Goal: Task Accomplishment & Management: Use online tool/utility

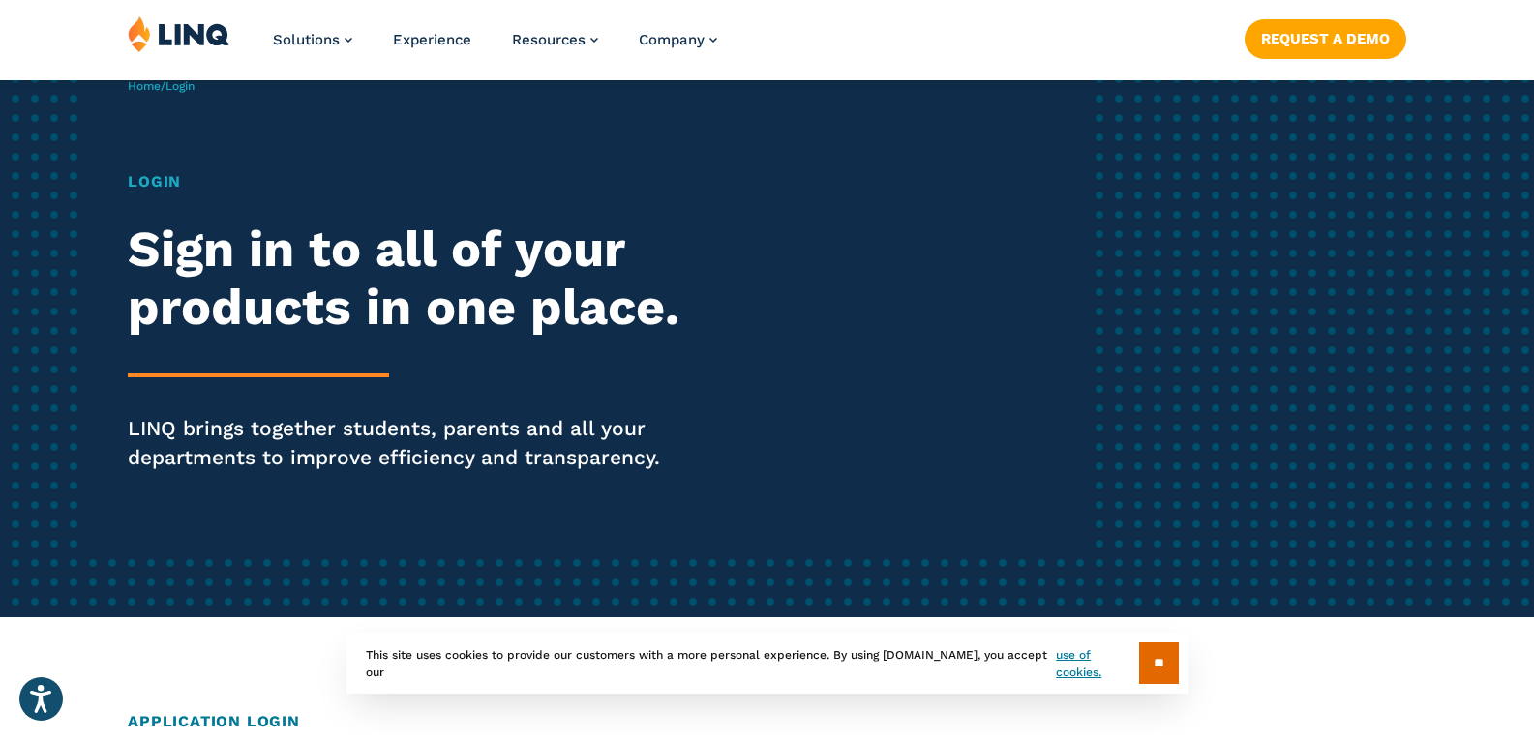
scroll to position [387, 0]
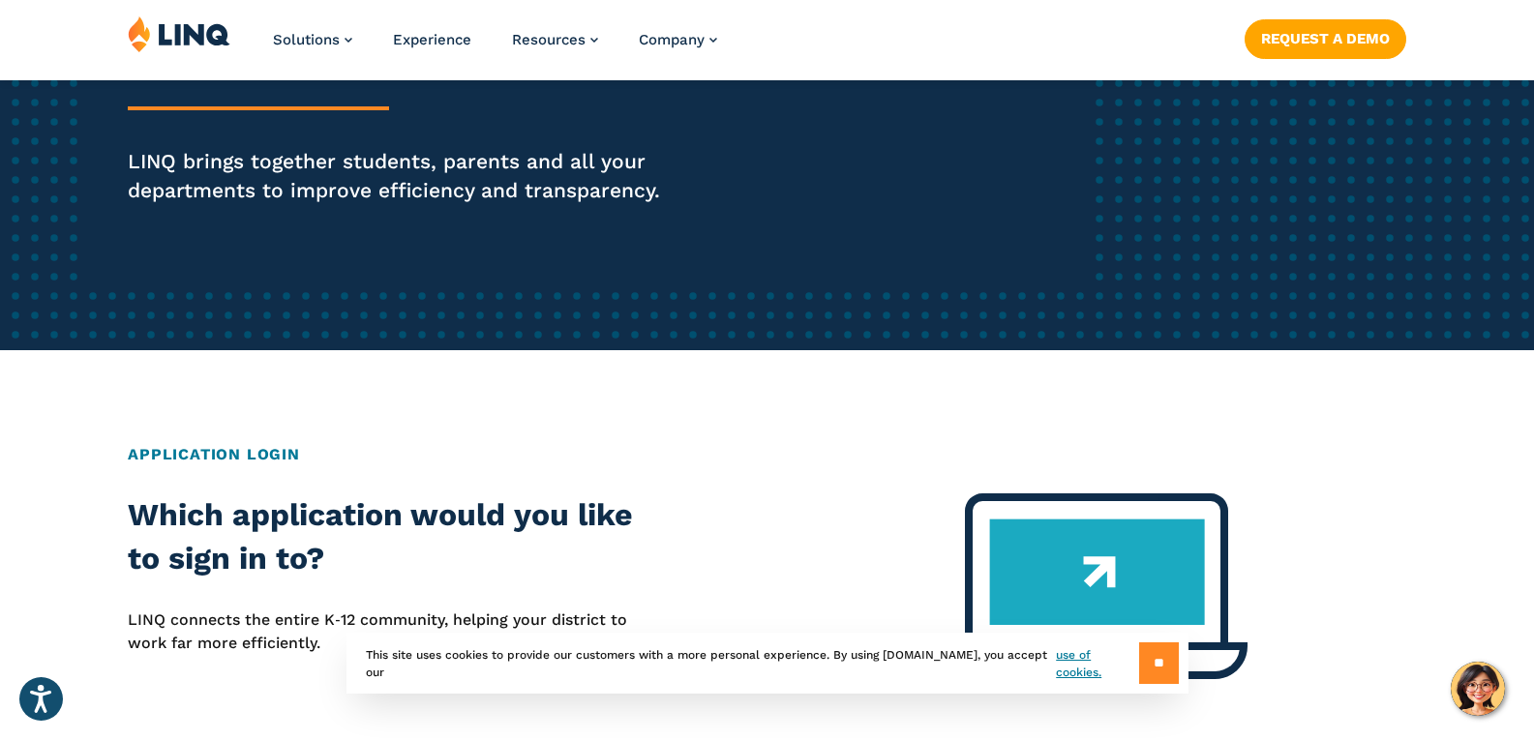
click at [1158, 681] on input "**" at bounding box center [1159, 664] width 40 height 42
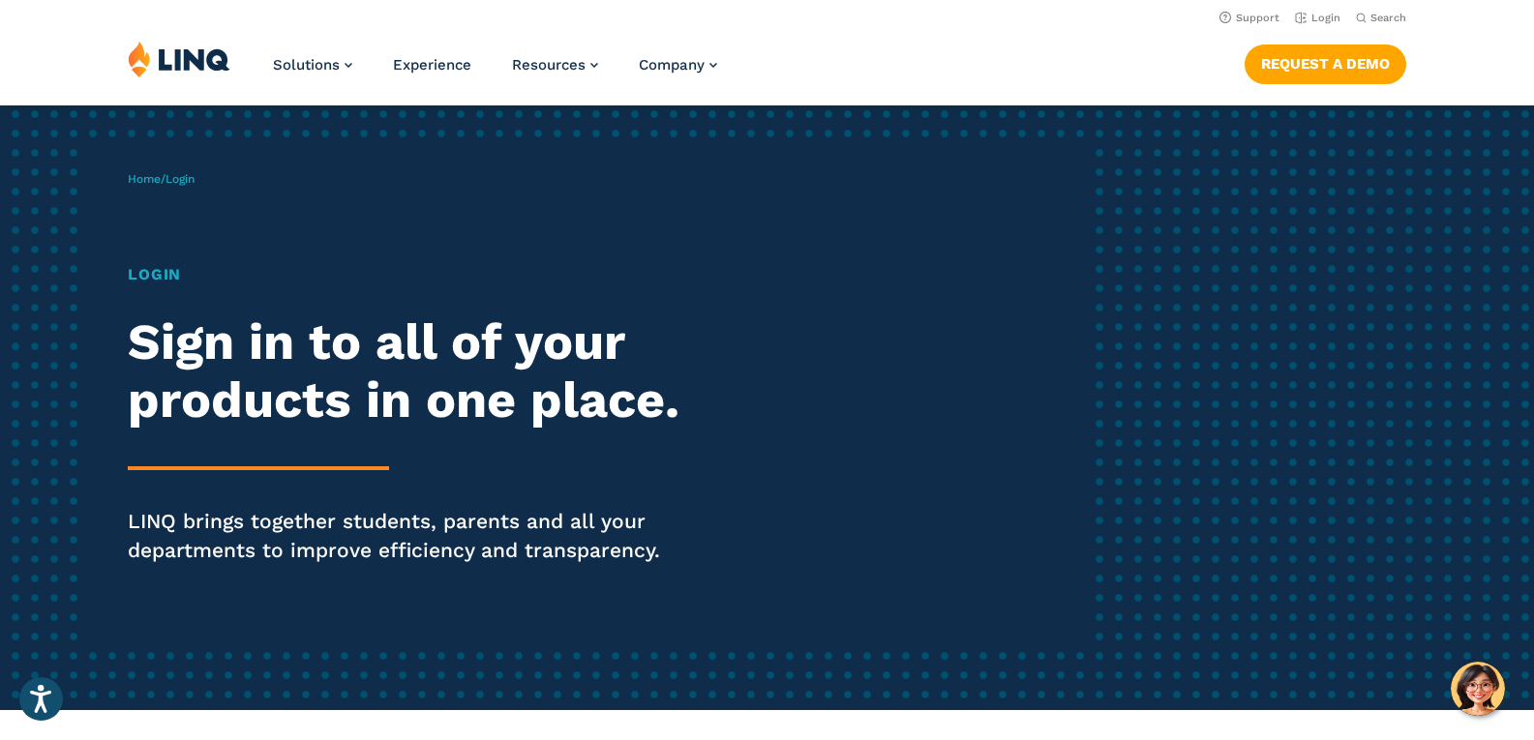
scroll to position [0, 0]
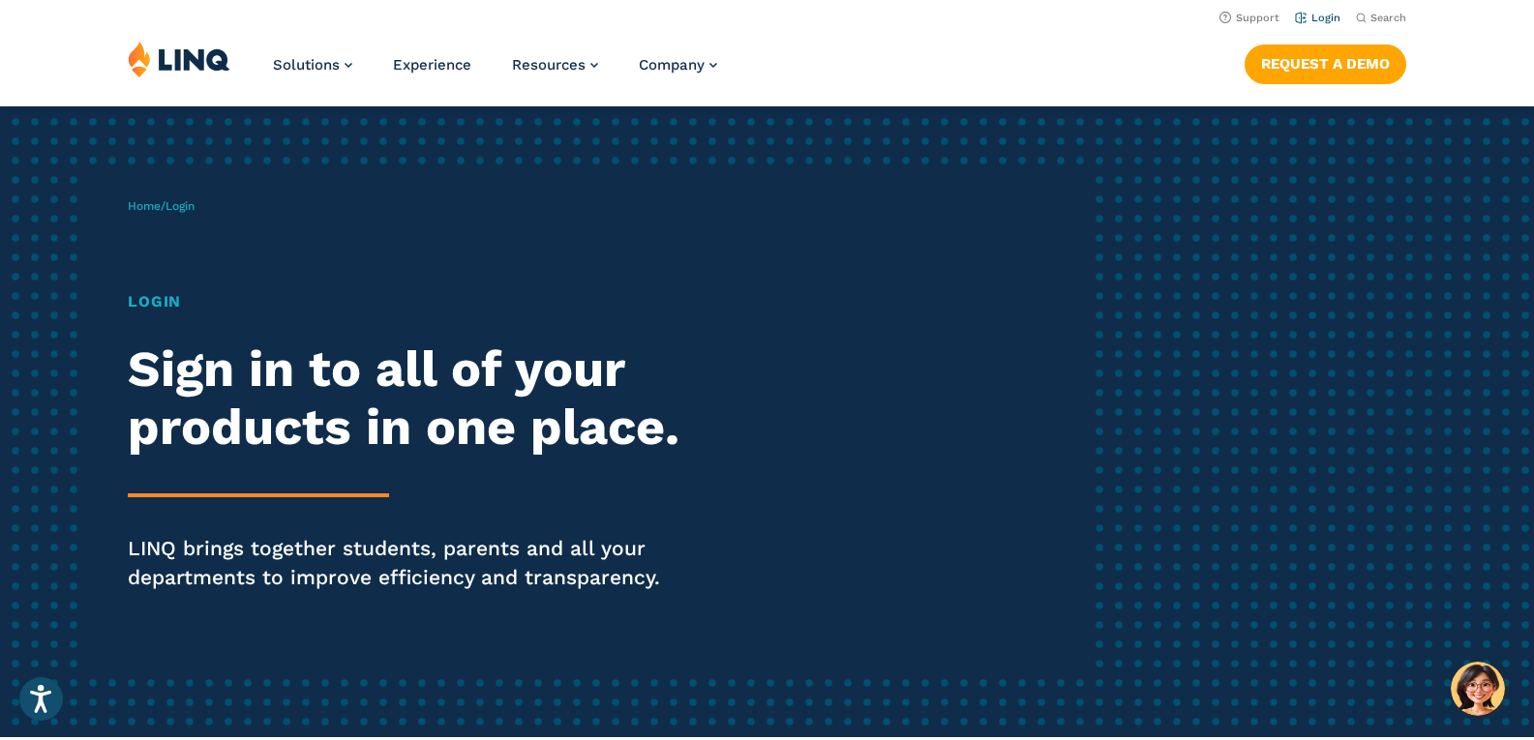
click at [1329, 16] on link "Login" at bounding box center [1317, 18] width 45 height 13
click at [1317, 19] on link "Login" at bounding box center [1317, 18] width 45 height 13
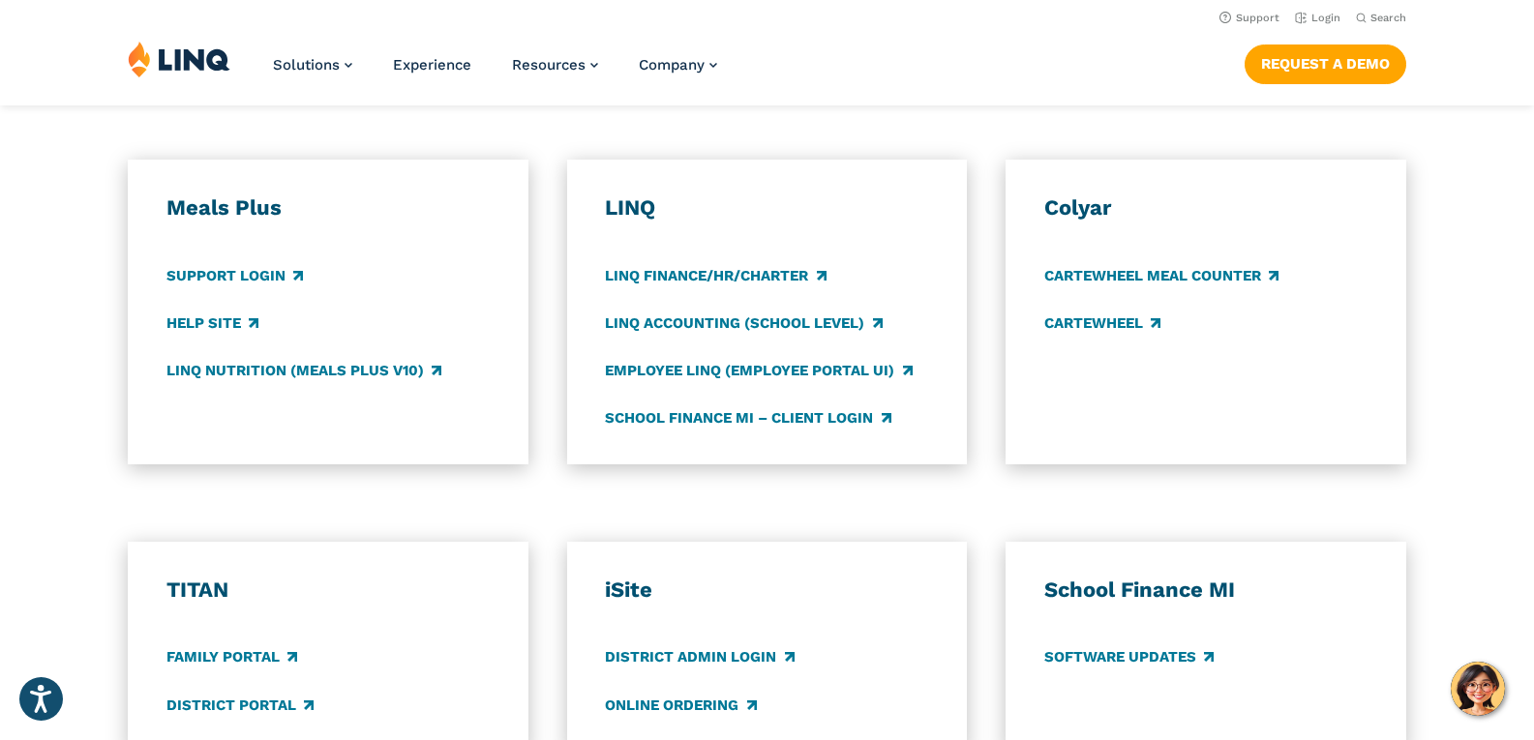
scroll to position [968, 0]
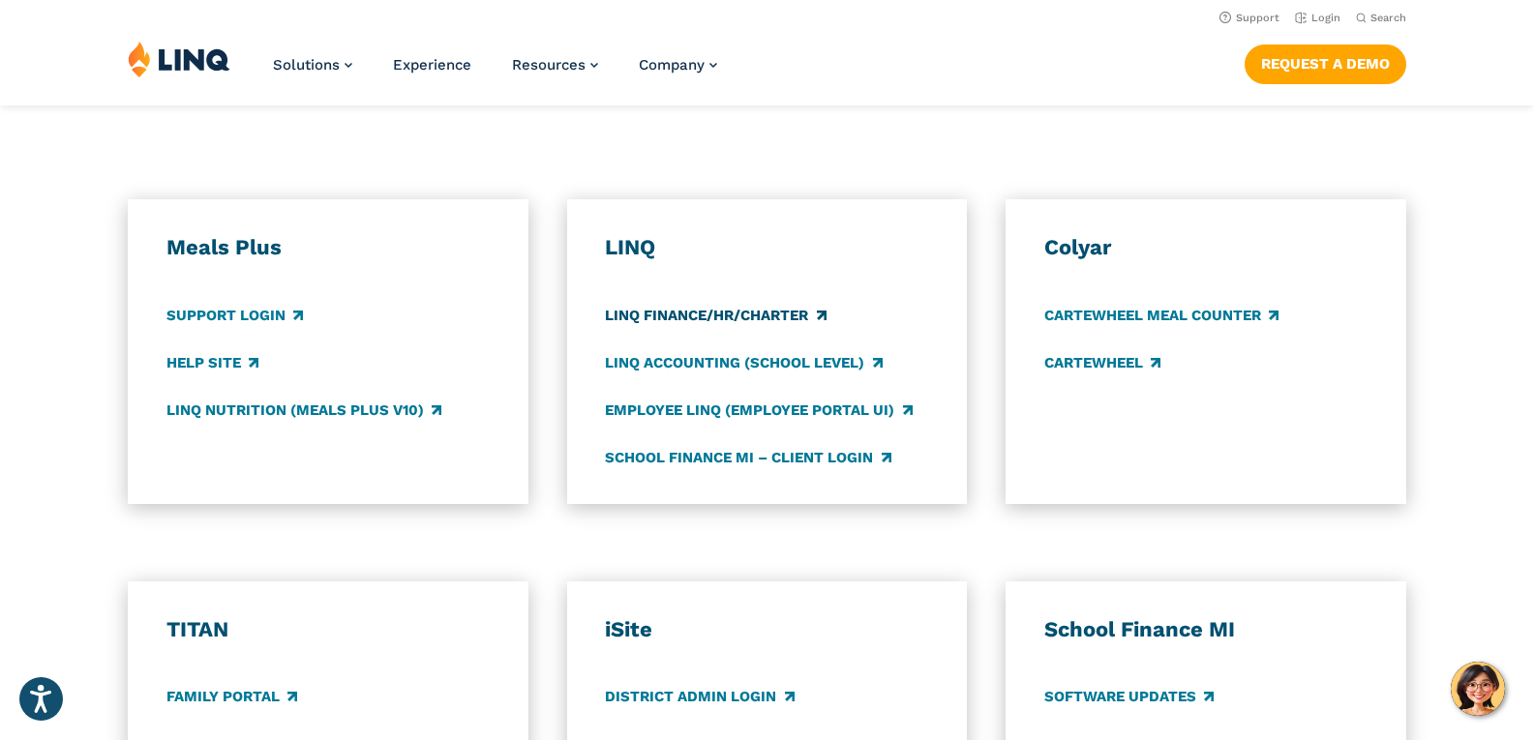
click at [752, 317] on link "LINQ Finance/HR/Charter" at bounding box center [715, 315] width 221 height 21
click at [669, 402] on link "Employee LINQ (Employee Portal UI)" at bounding box center [758, 410] width 307 height 21
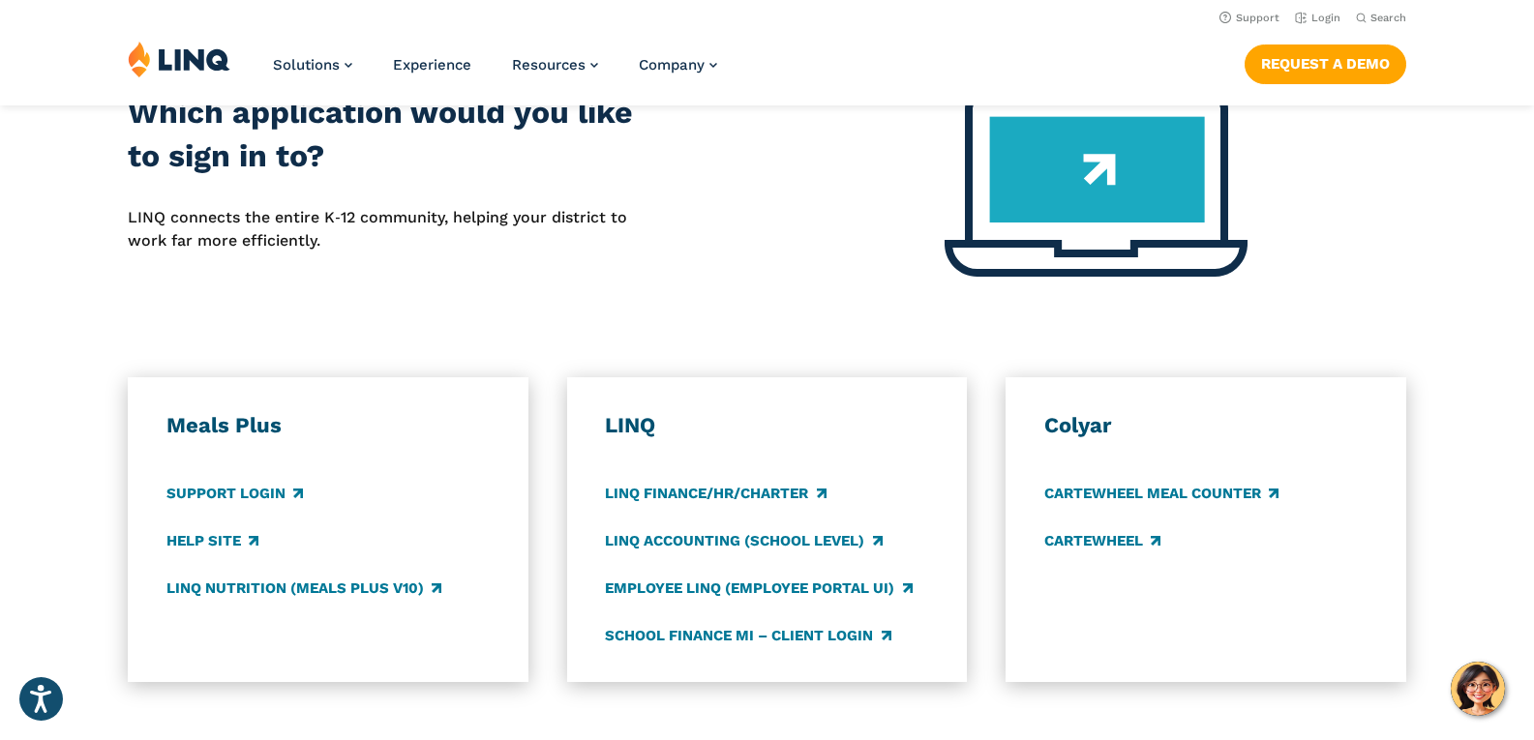
scroll to position [774, 0]
